Goal: Task Accomplishment & Management: Use online tool/utility

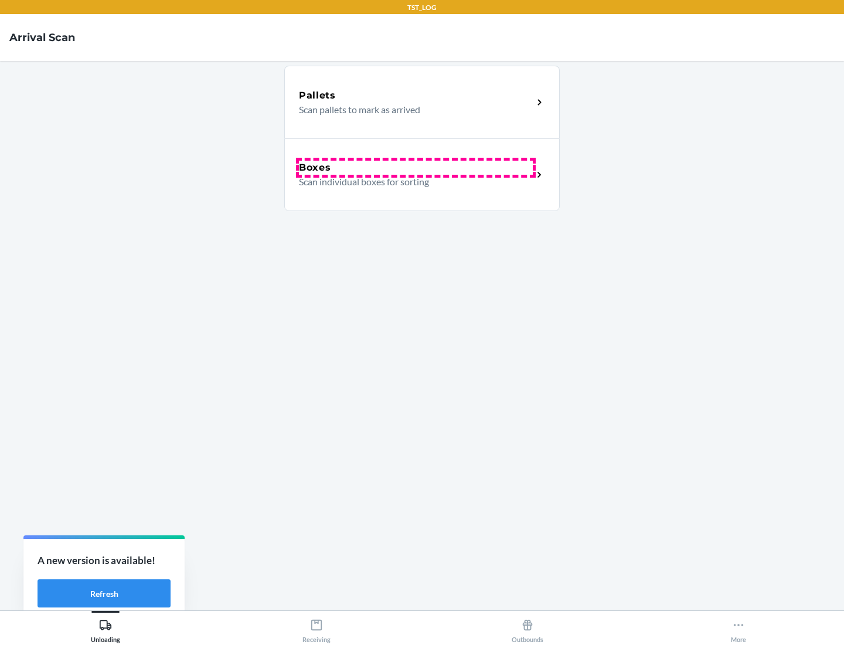
click at [416, 168] on div "Boxes" at bounding box center [416, 168] width 234 height 14
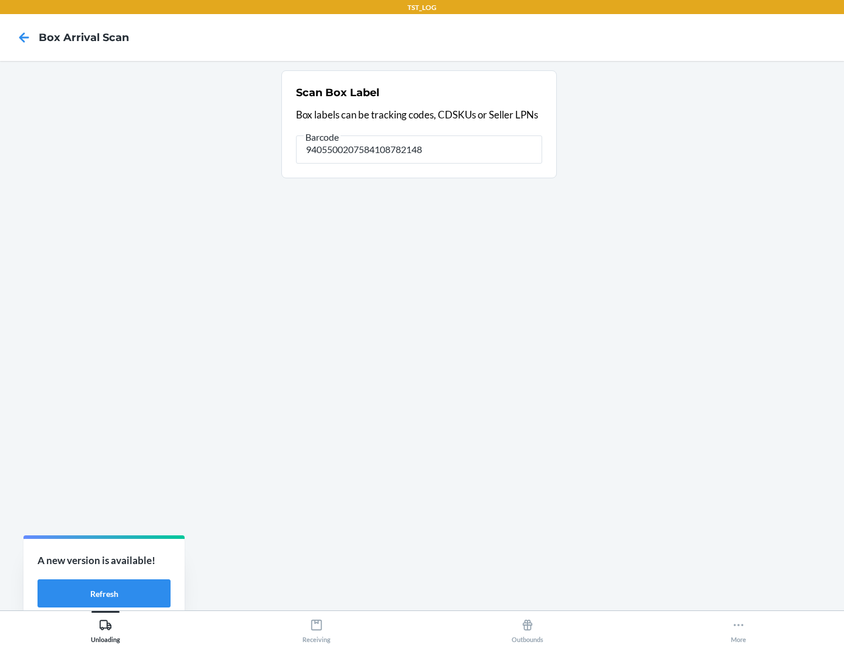
type input "9405500207584108782148"
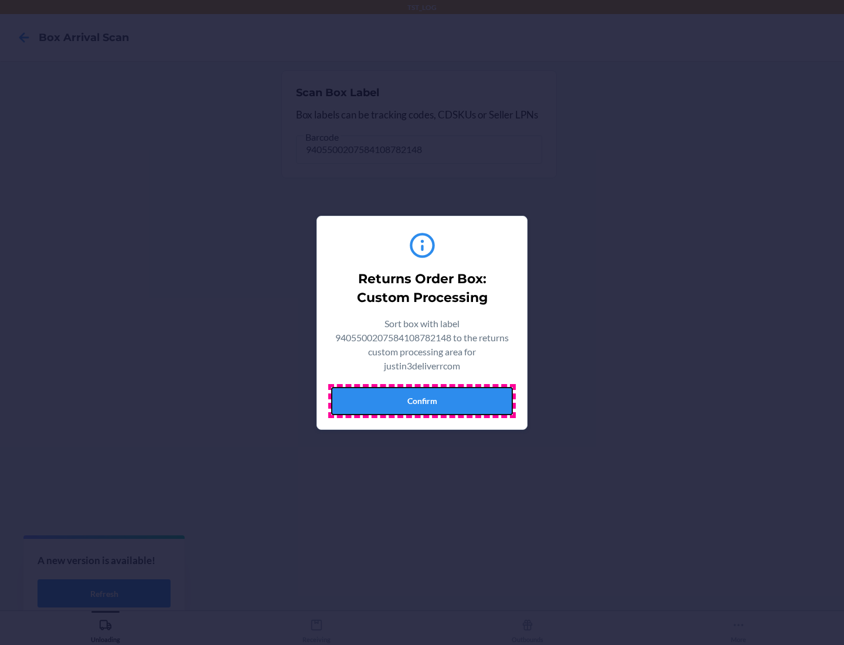
click at [422, 400] on button "Confirm" at bounding box center [422, 401] width 182 height 28
